Goal: Transaction & Acquisition: Download file/media

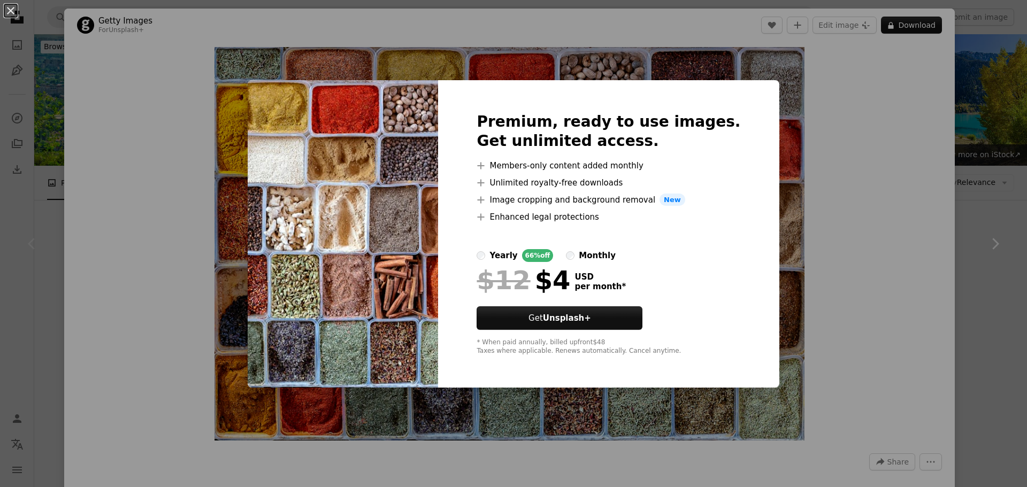
click at [868, 296] on div "An X shape Premium, ready to use images. Get unlimited access. A plus sign Memb…" at bounding box center [513, 243] width 1027 height 487
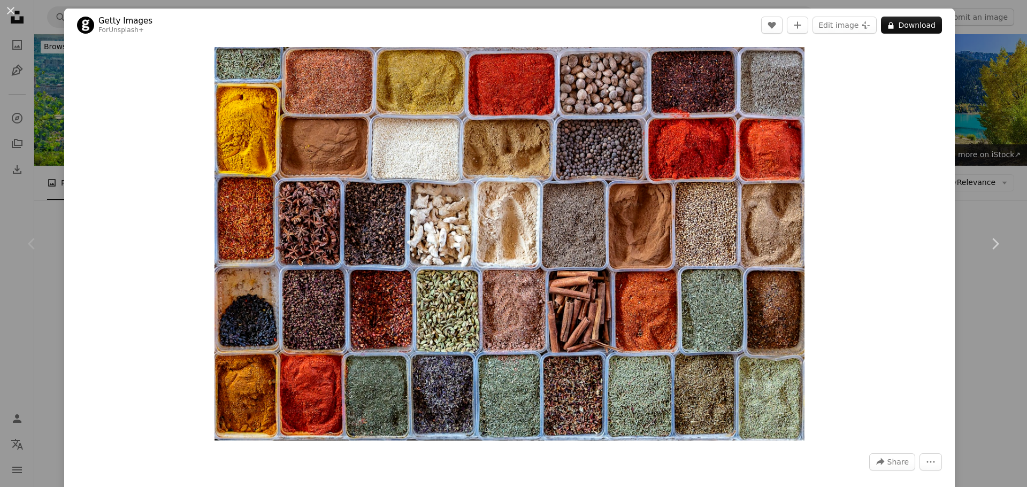
click at [938, 302] on div "Zoom in" at bounding box center [509, 244] width 891 height 404
click at [968, 33] on div "An X shape Chevron left Chevron right Getty Images For Unsplash+ A heart A plus…" at bounding box center [513, 243] width 1027 height 487
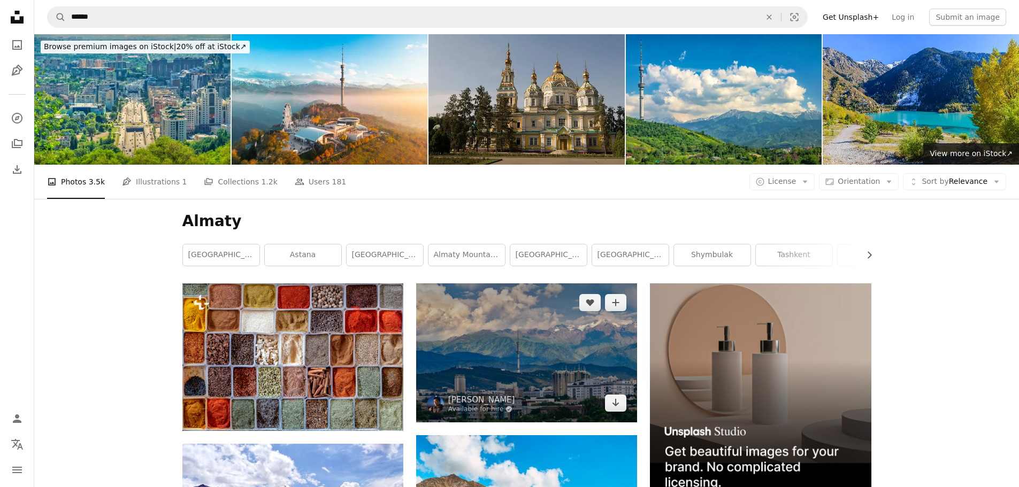
click at [536, 348] on img at bounding box center [526, 352] width 221 height 139
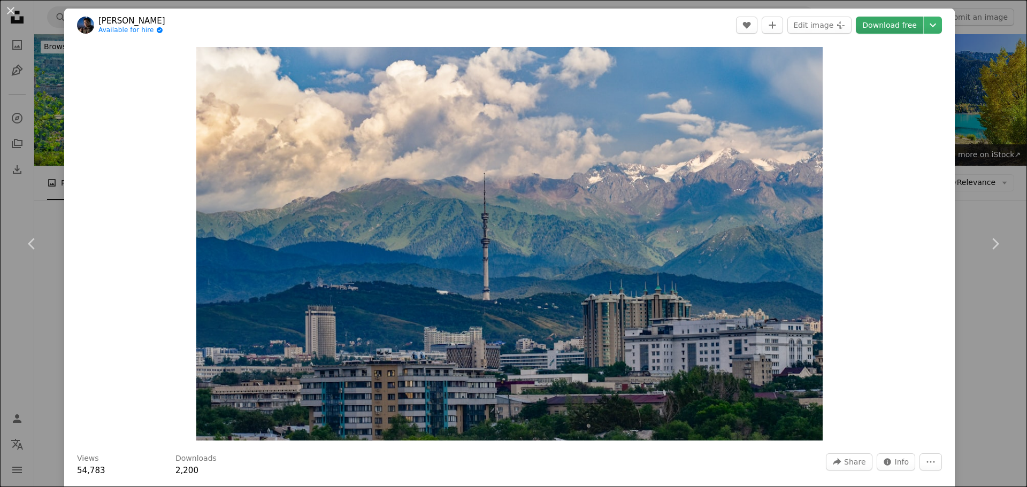
click at [878, 27] on link "Download free" at bounding box center [889, 25] width 67 height 17
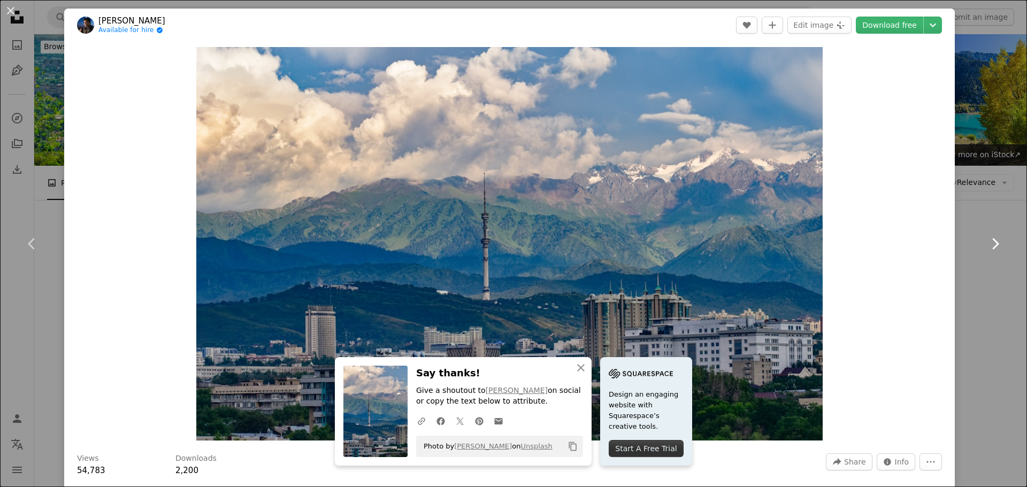
click at [1000, 267] on link "Chevron right" at bounding box center [995, 244] width 64 height 103
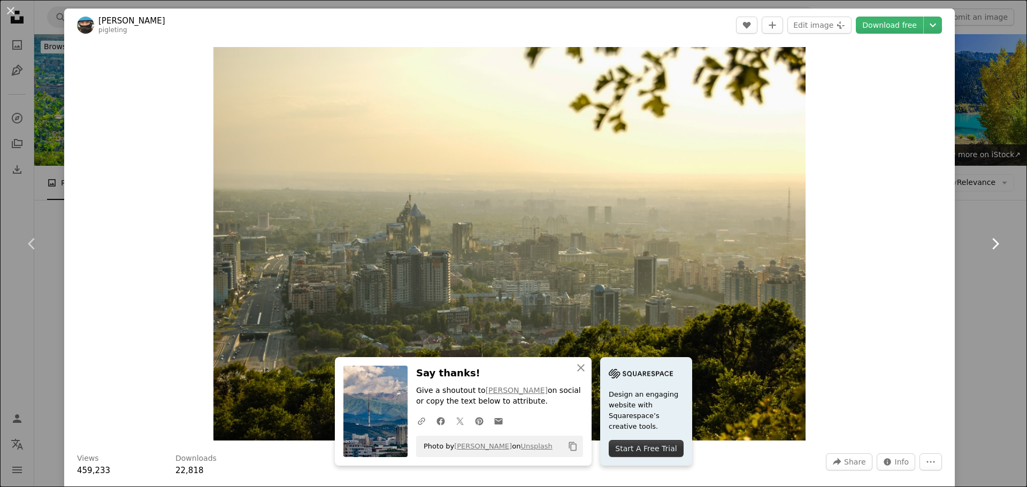
click at [963, 259] on link "Chevron right" at bounding box center [995, 244] width 64 height 103
